Goal: Information Seeking & Learning: Learn about a topic

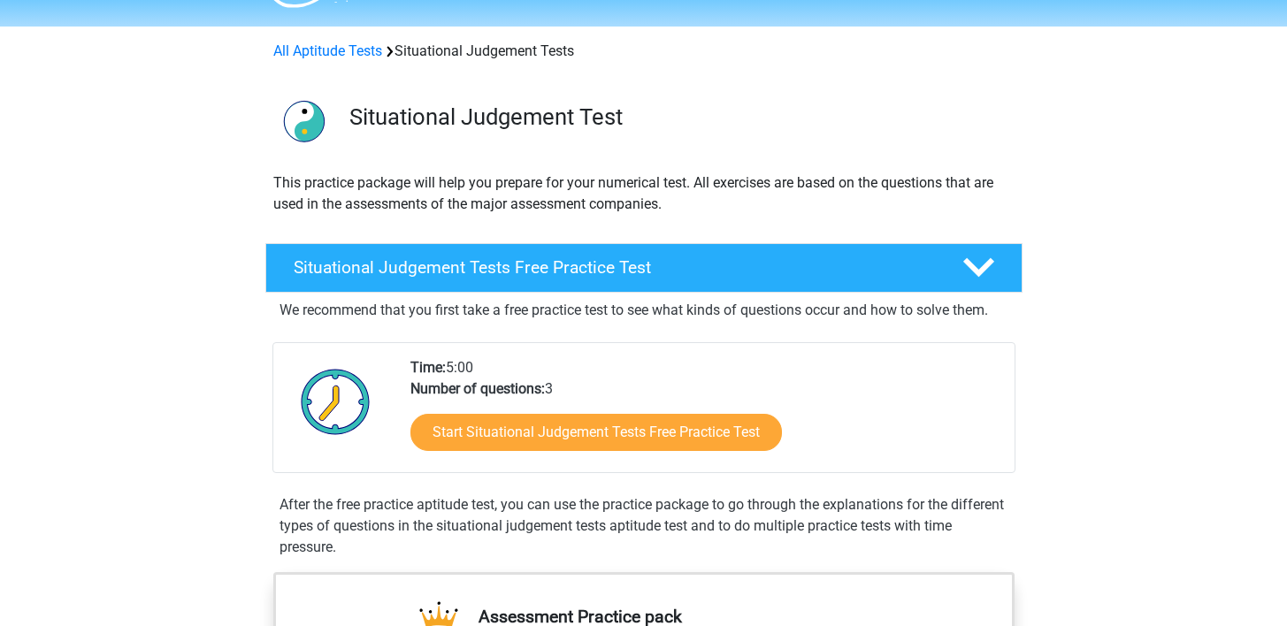
scroll to position [53, 0]
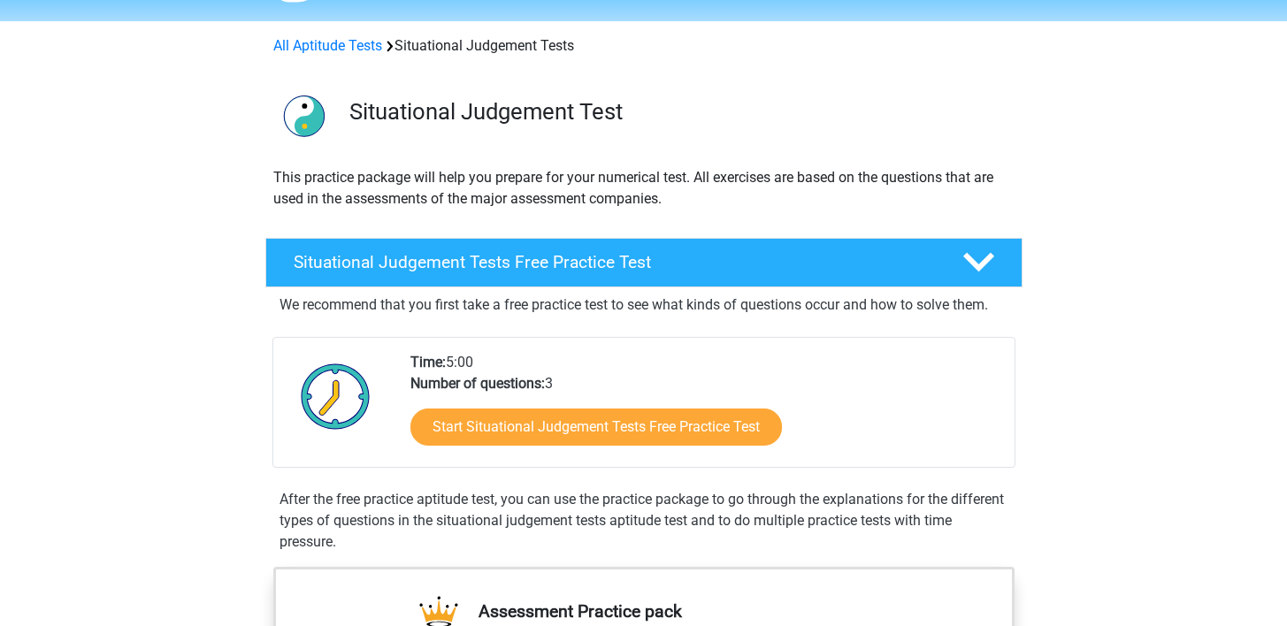
click at [630, 257] on h4 "Situational Judgement Tests Free Practice Test" at bounding box center [614, 262] width 640 height 20
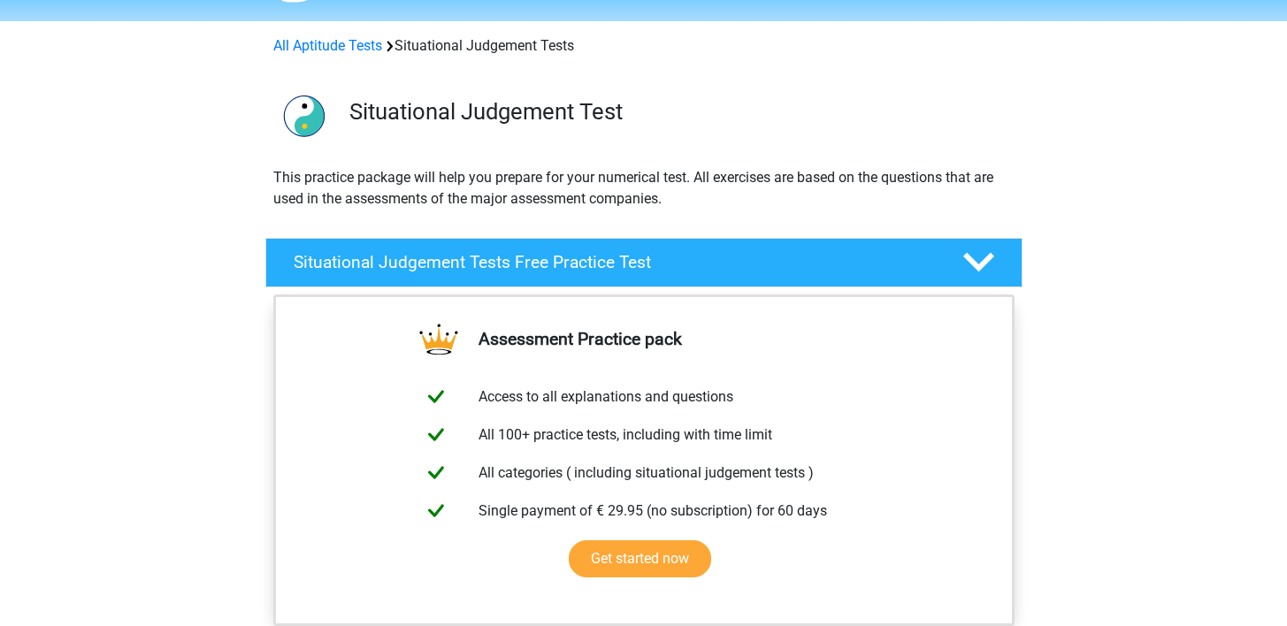
click at [630, 257] on h4 "Situational Judgement Tests Free Practice Test" at bounding box center [614, 262] width 640 height 20
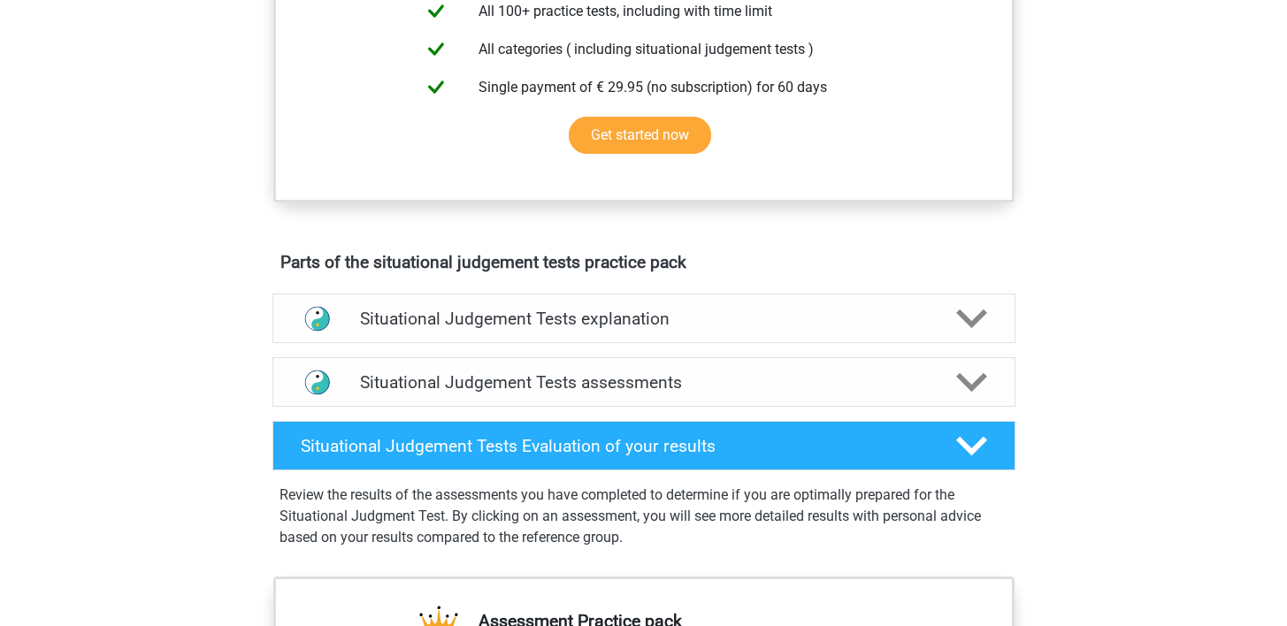
scroll to position [777, 0]
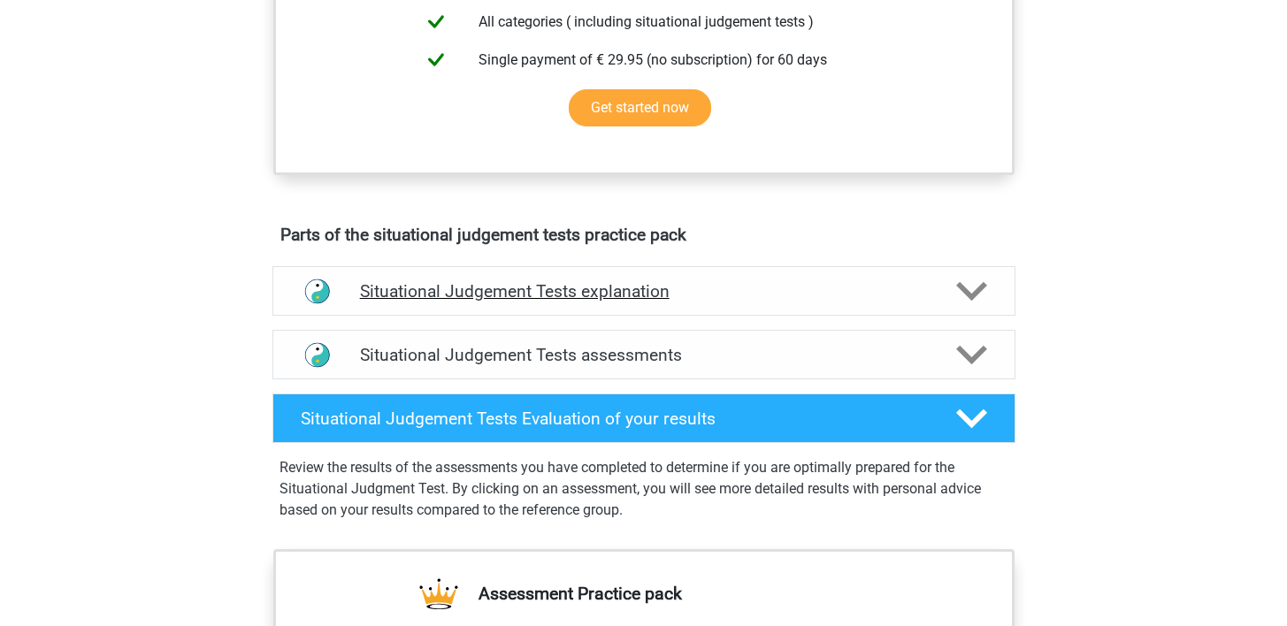
click at [632, 291] on h4 "Situational Judgement Tests explanation" at bounding box center [644, 291] width 568 height 20
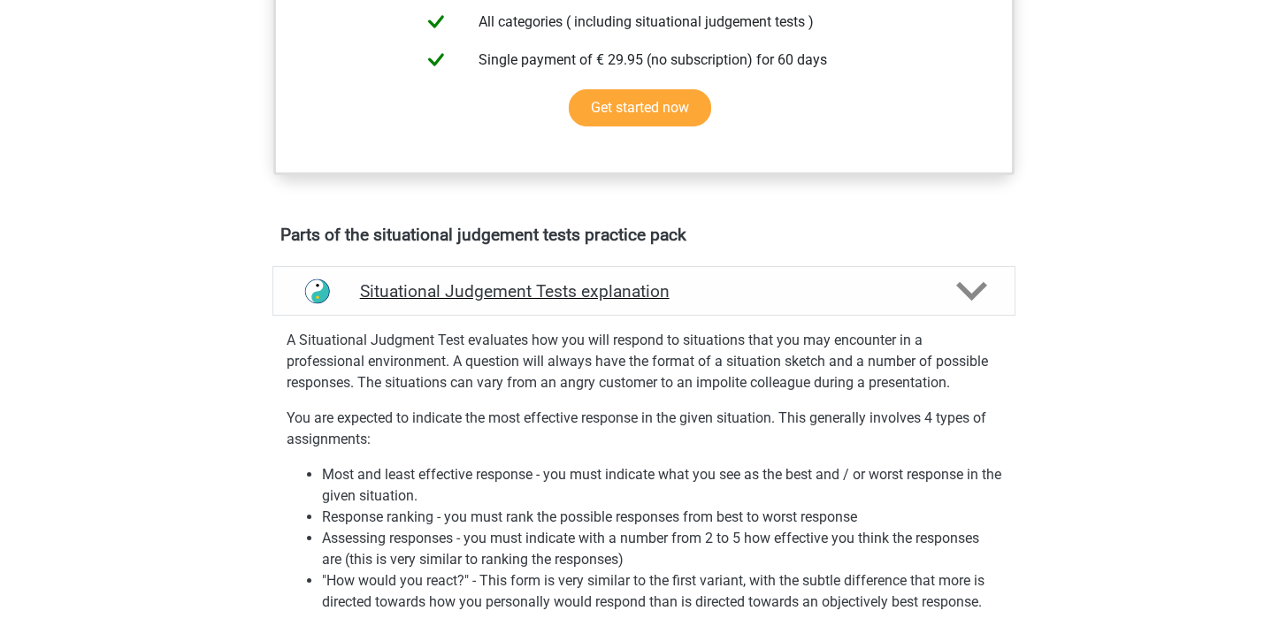
click at [632, 291] on h4 "Situational Judgement Tests explanation" at bounding box center [644, 291] width 568 height 20
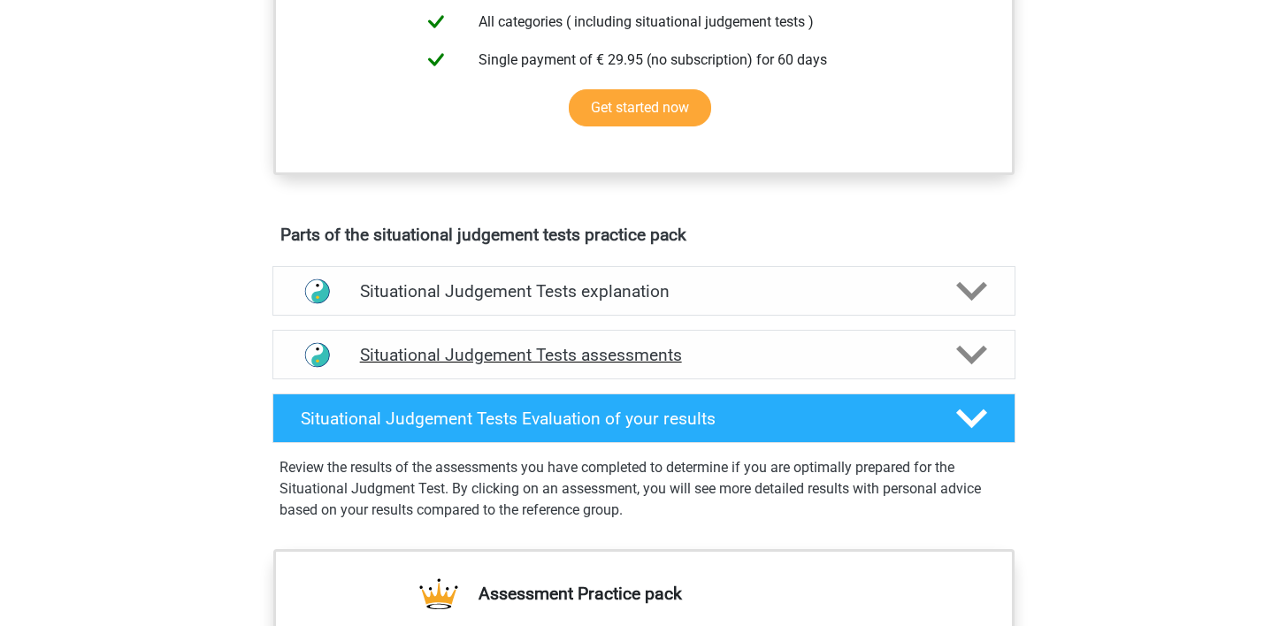
click at [617, 359] on h4 "Situational Judgement Tests assessments" at bounding box center [644, 355] width 568 height 20
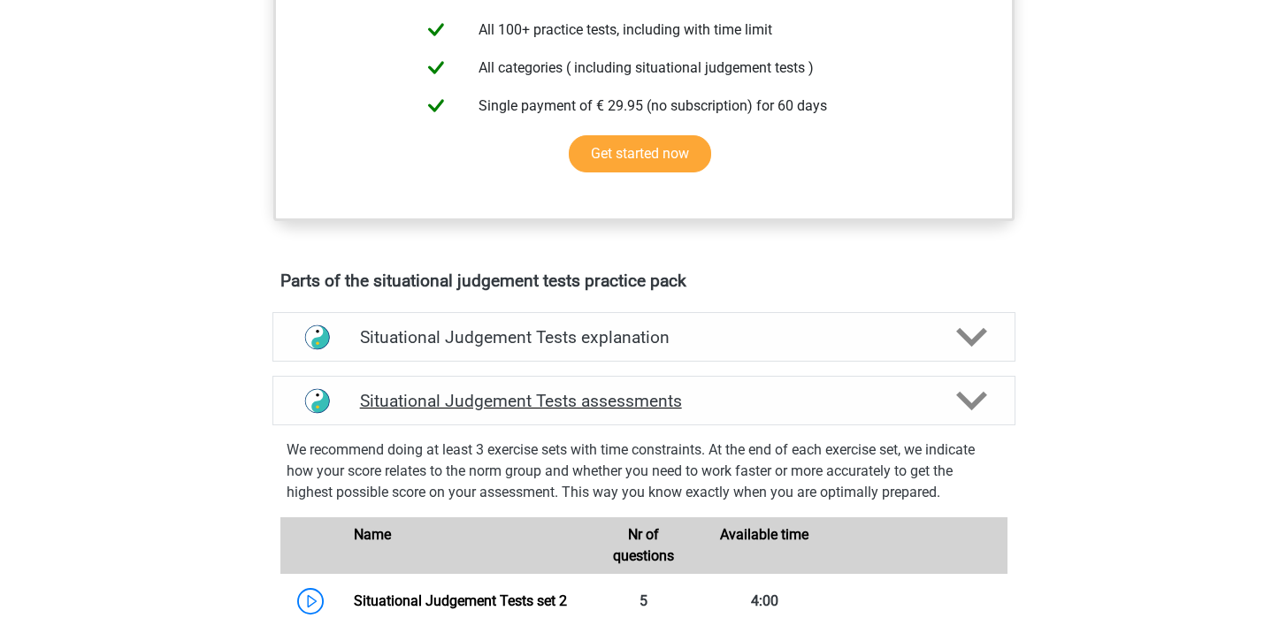
click at [599, 416] on div "Situational Judgement Tests assessments" at bounding box center [643, 401] width 743 height 50
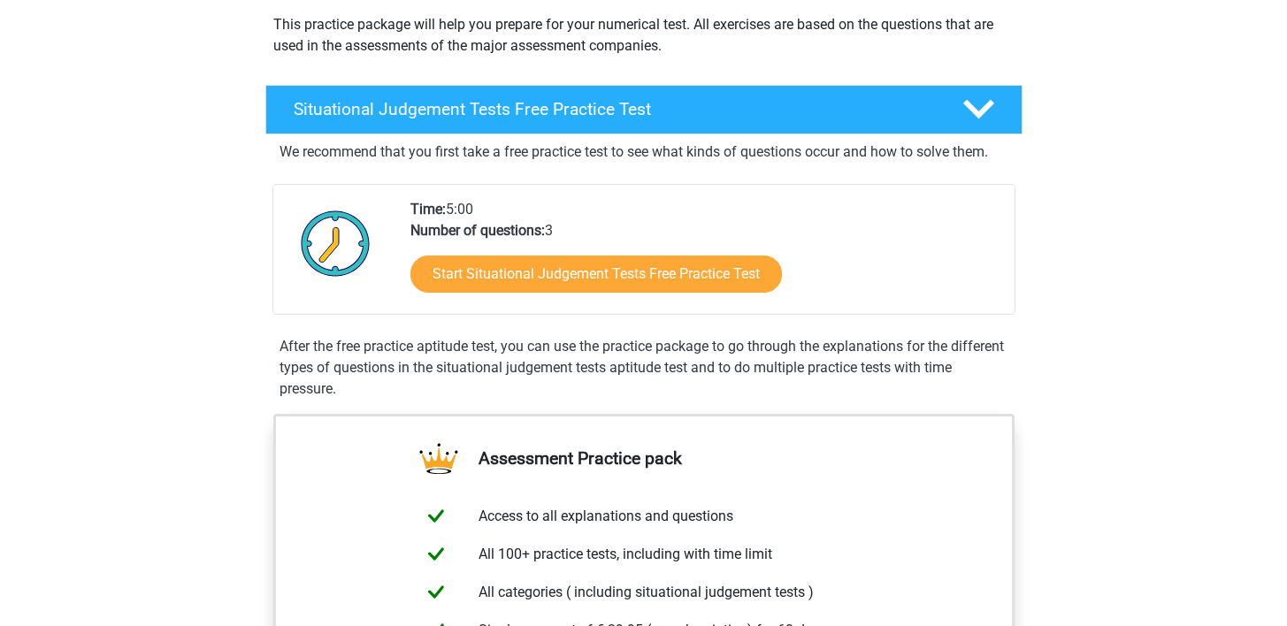
scroll to position [69, 0]
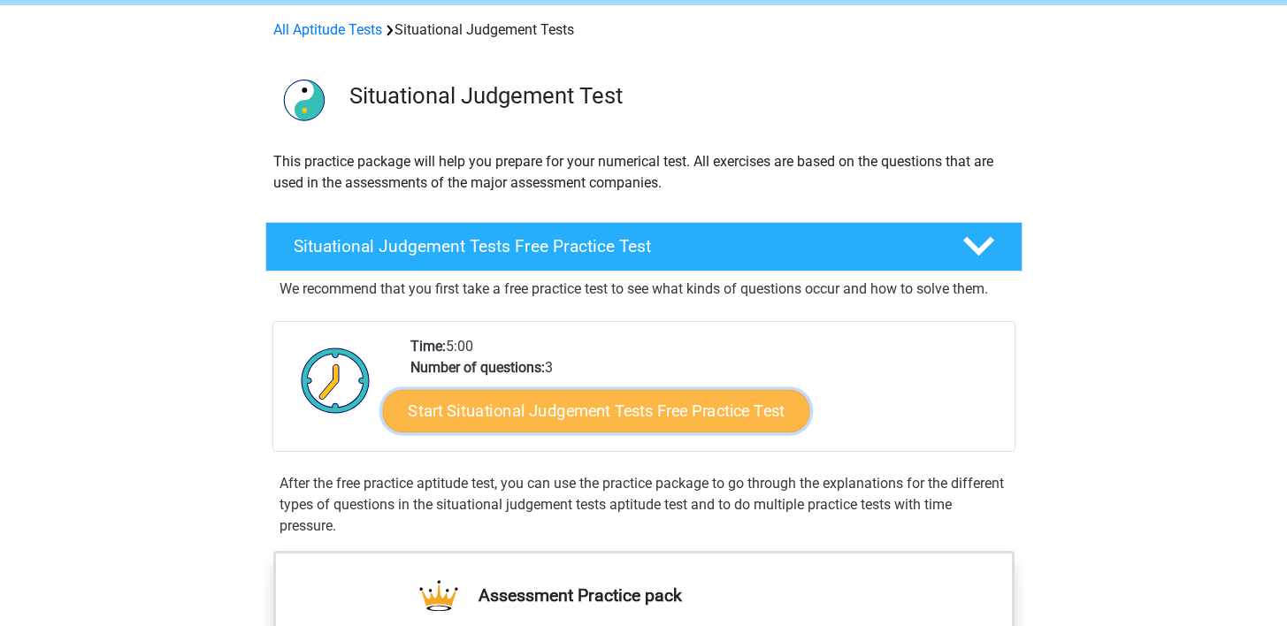
click at [598, 409] on link "Start Situational Judgement Tests Free Practice Test" at bounding box center [595, 411] width 427 height 42
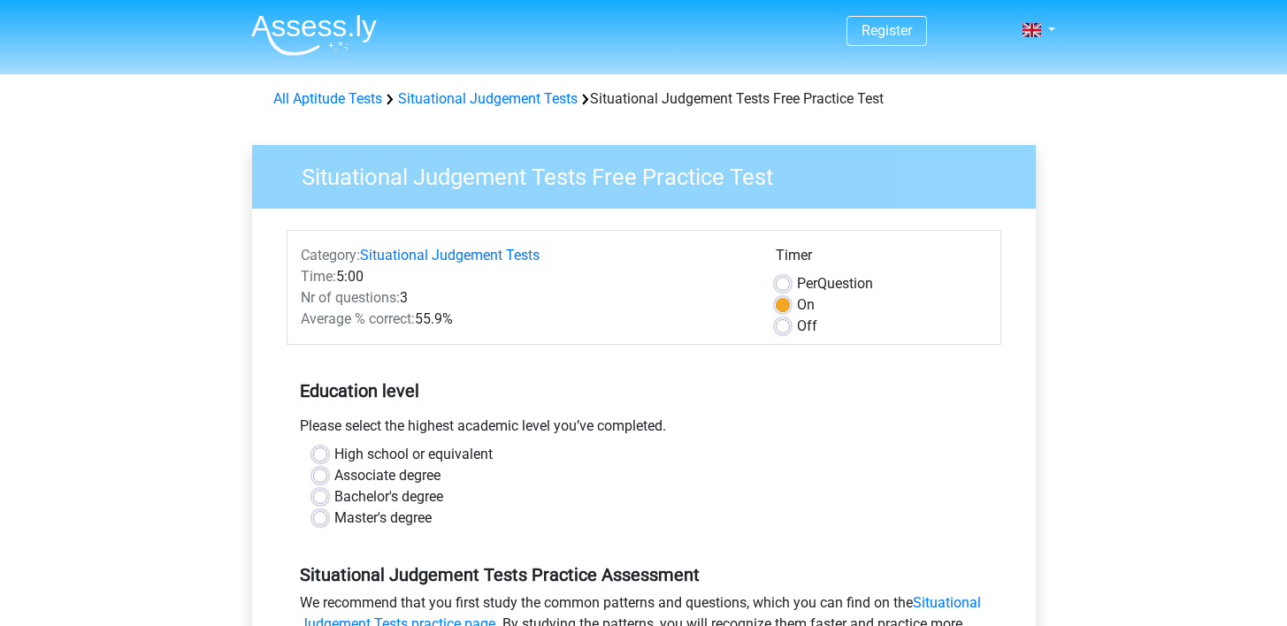
click at [597, 405] on h5 "Education level" at bounding box center [644, 390] width 688 height 35
click at [368, 518] on label "Master's degree" at bounding box center [382, 518] width 97 height 21
click at [327, 518] on input "Master's degree" at bounding box center [320, 517] width 14 height 18
radio input "true"
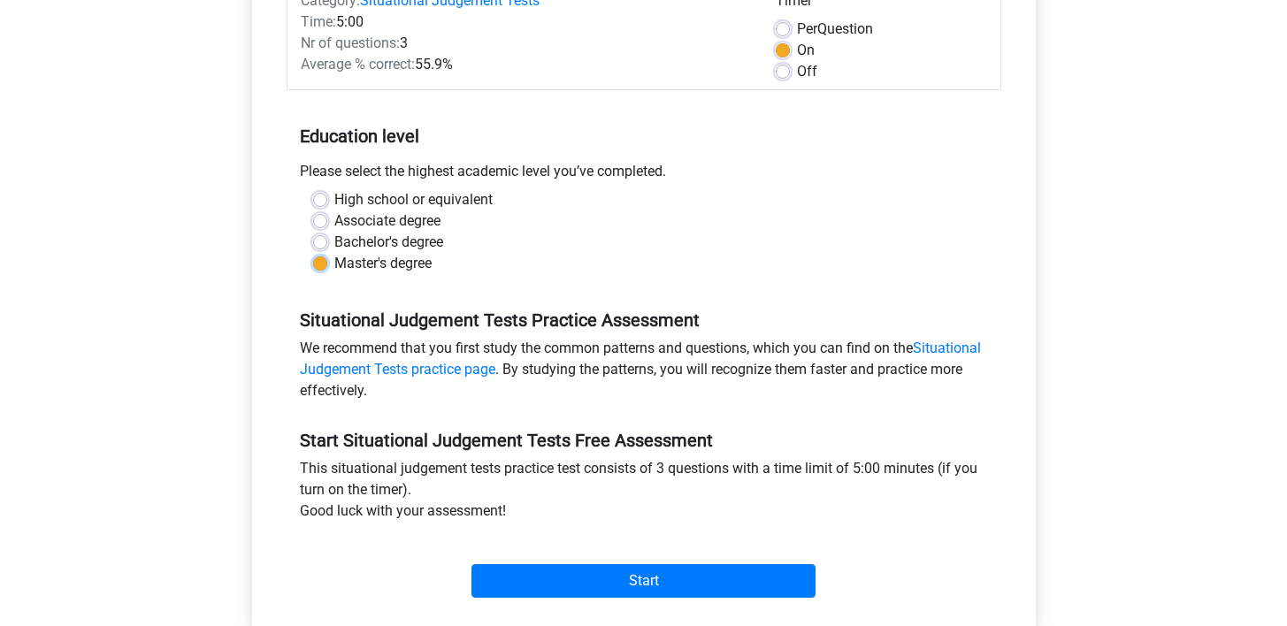
scroll to position [353, 0]
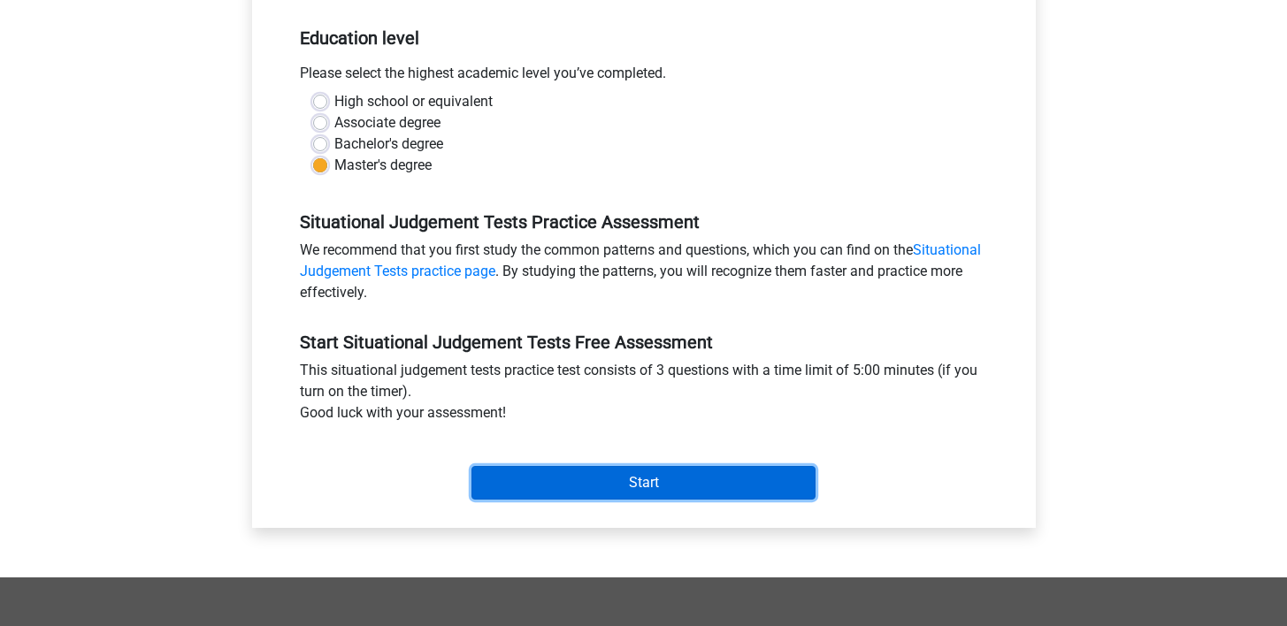
click at [556, 483] on input "Start" at bounding box center [644, 483] width 344 height 34
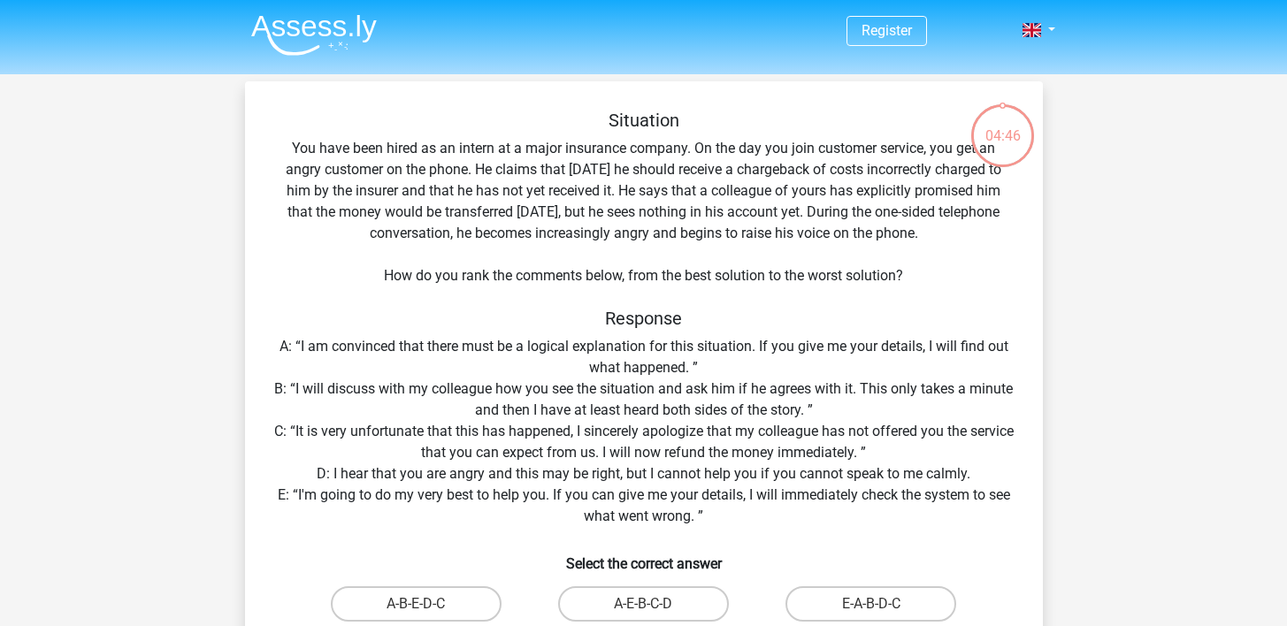
click at [1049, 545] on div "04:46 Question 1 of 3 Question category: situational judgement tests set 1 Situ…" at bounding box center [644, 416] width 826 height 670
click at [874, 511] on div "Situation You have been hired as an intern at a major insurance company. On the…" at bounding box center [644, 423] width 784 height 627
click at [684, 607] on label "A-E-B-C-D" at bounding box center [643, 604] width 171 height 35
click at [655, 607] on input "A-E-B-C-D" at bounding box center [649, 610] width 12 height 12
radio input "true"
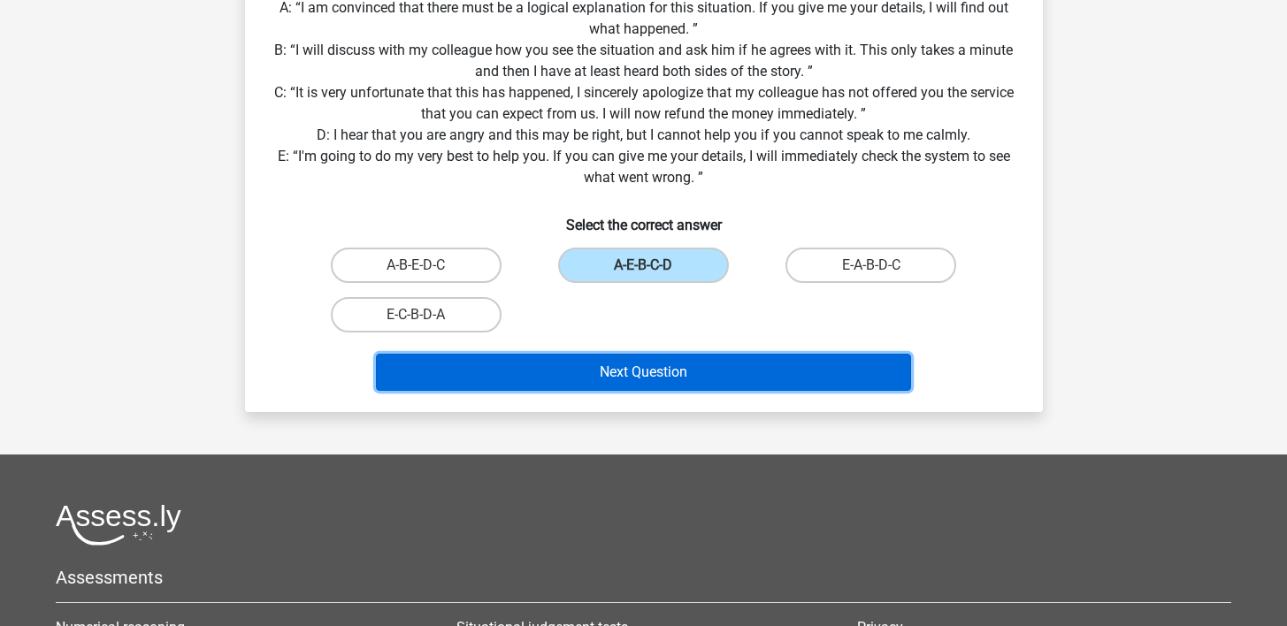
click at [684, 380] on button "Next Question" at bounding box center [643, 372] width 535 height 37
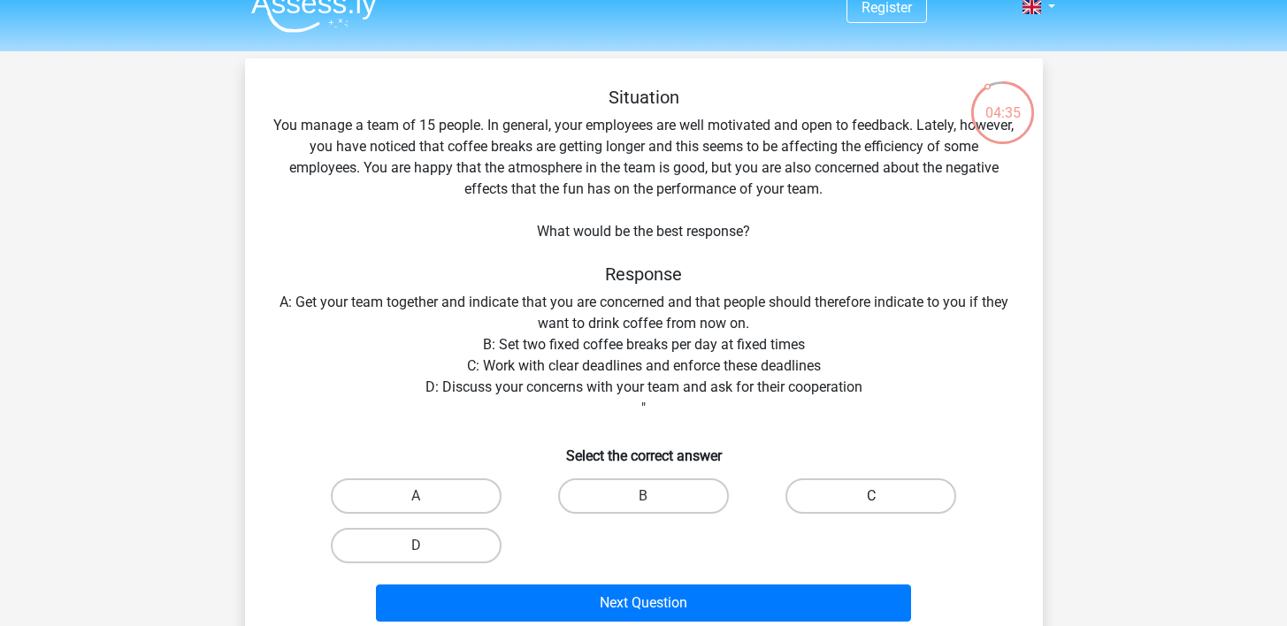
scroll to position [26, 0]
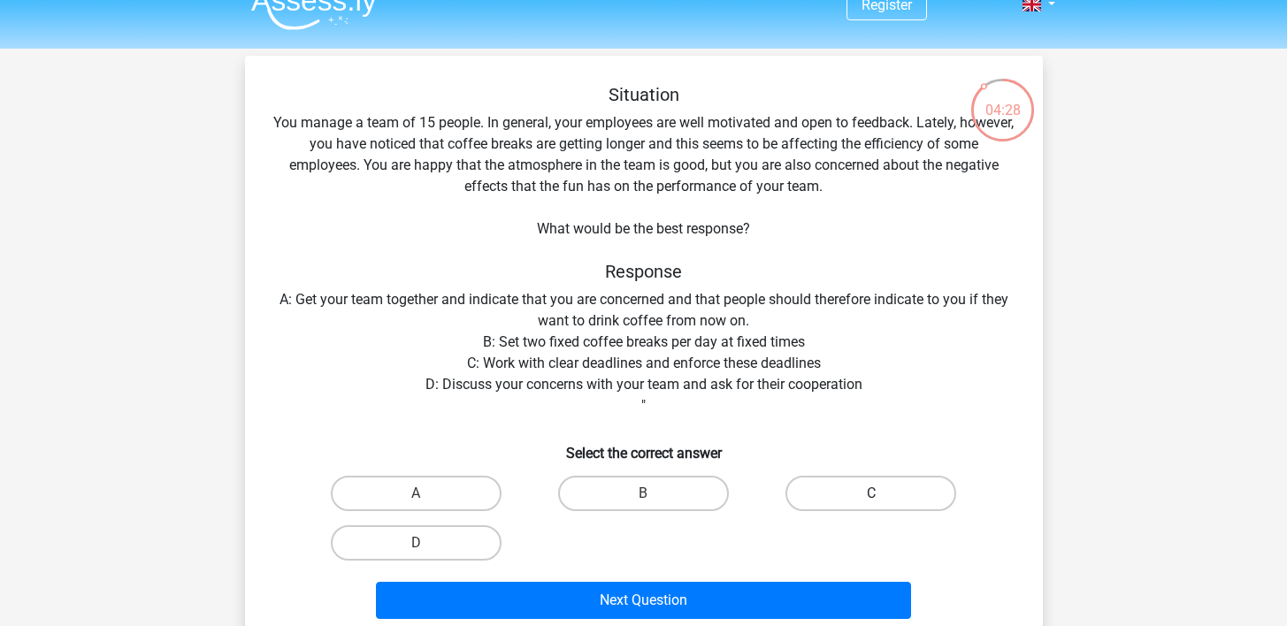
click at [862, 506] on label "C" at bounding box center [871, 493] width 171 height 35
click at [871, 505] on input "C" at bounding box center [877, 500] width 12 height 12
radio input "true"
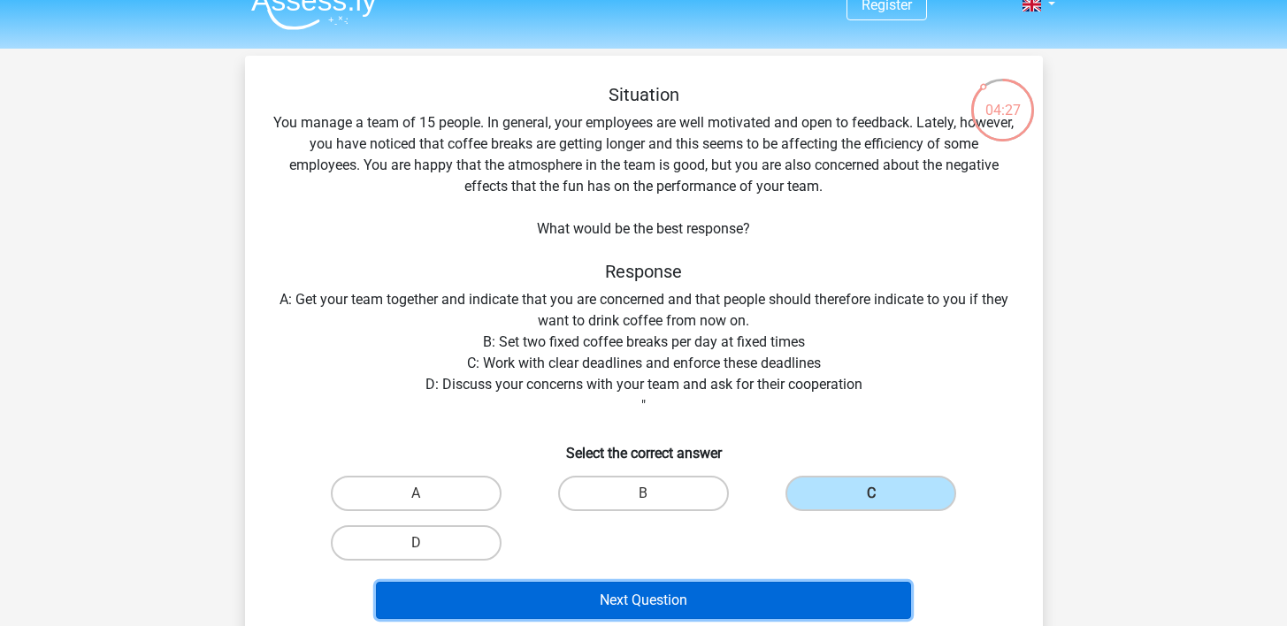
click at [752, 597] on button "Next Question" at bounding box center [643, 600] width 535 height 37
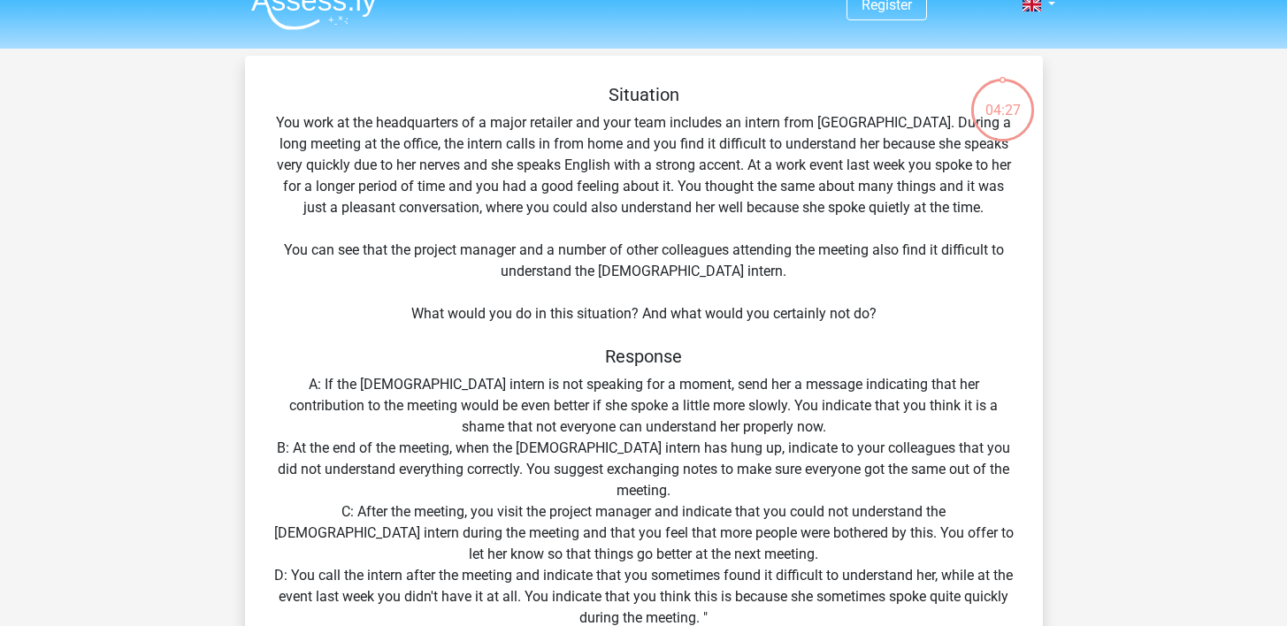
scroll to position [81, 0]
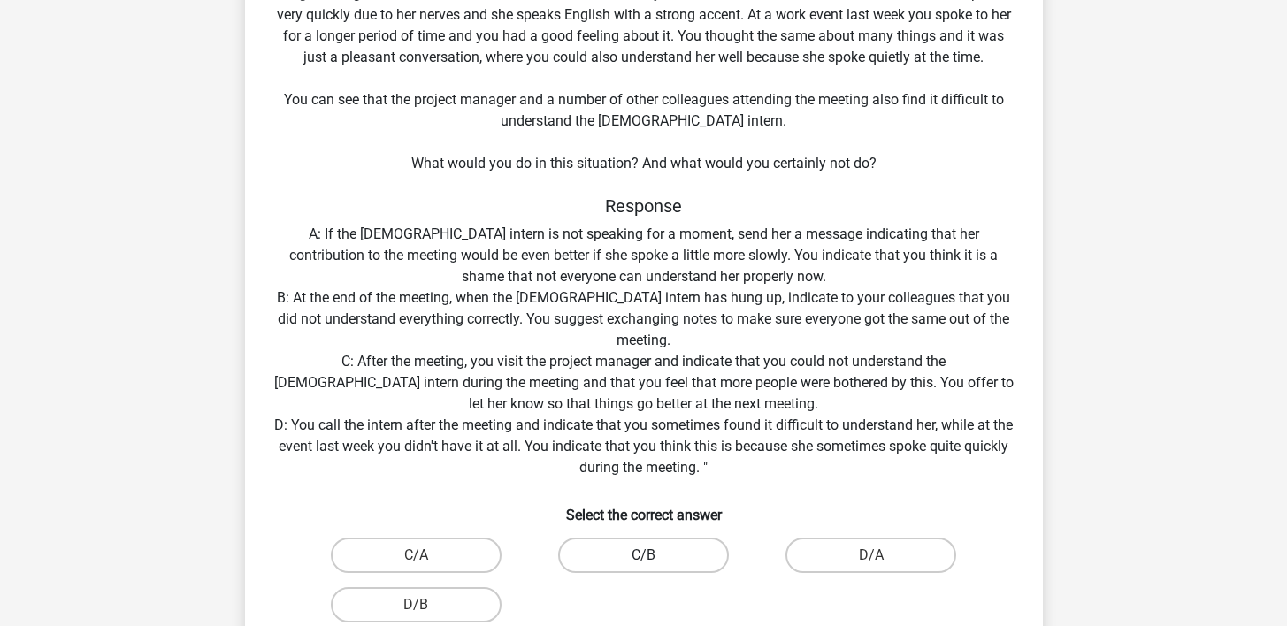
click at [681, 557] on label "C/B" at bounding box center [643, 555] width 171 height 35
click at [655, 557] on input "C/B" at bounding box center [649, 562] width 12 height 12
radio input "true"
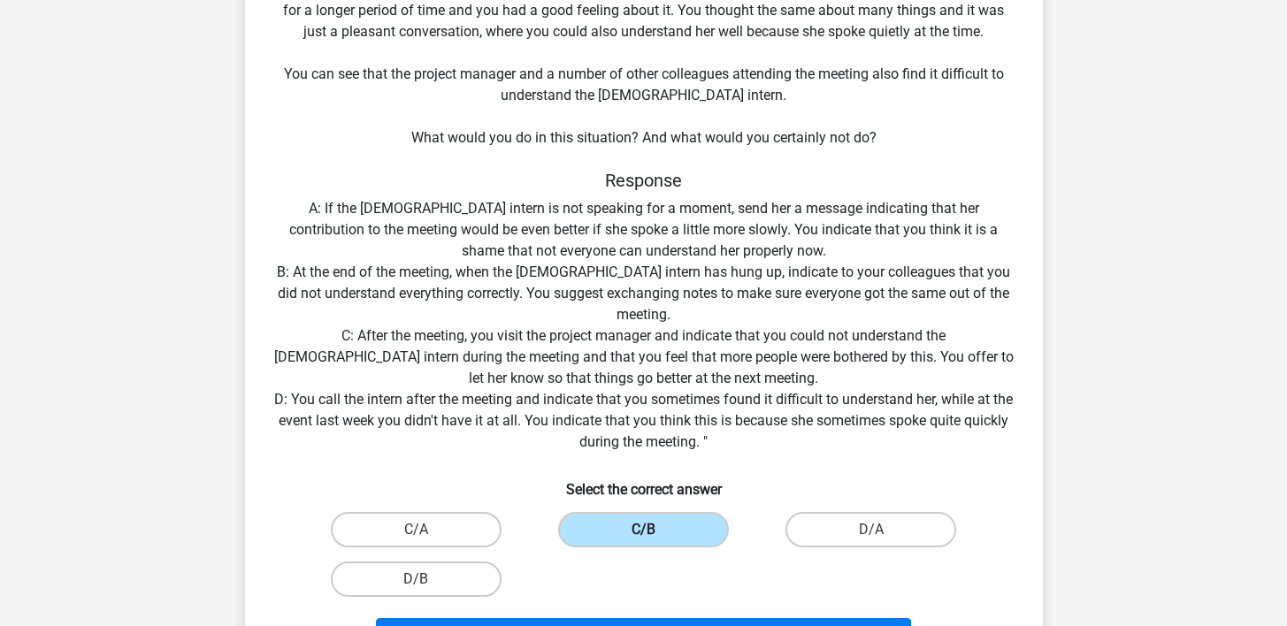
scroll to position [307, 0]
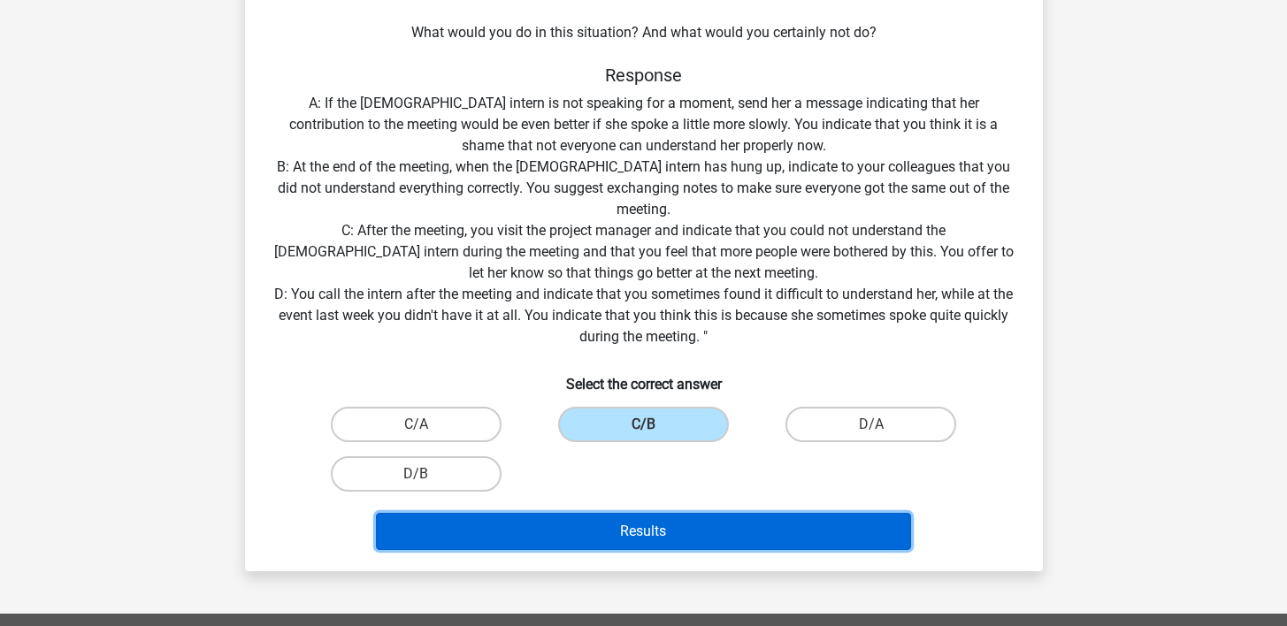
click at [707, 525] on button "Results" at bounding box center [643, 531] width 535 height 37
